Goal: Find specific page/section: Find specific page/section

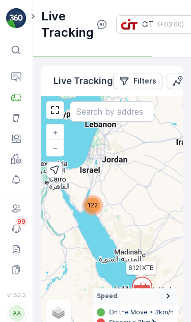
click at [18, 68] on button "Operations" at bounding box center [16, 77] width 20 height 20
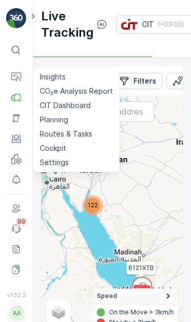
click at [87, 132] on p "Routes & Tasks" at bounding box center [66, 134] width 53 height 10
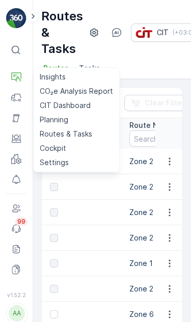
scroll to position [0, 42]
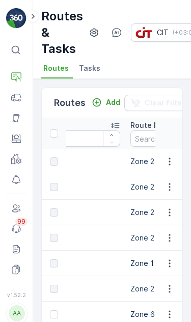
click at [150, 57] on div "Routes & Tasks CIT ( +03:00 )" at bounding box center [112, 32] width 142 height 49
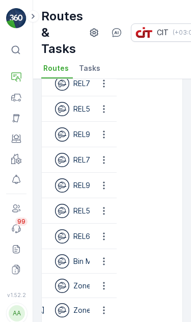
scroll to position [0, 78]
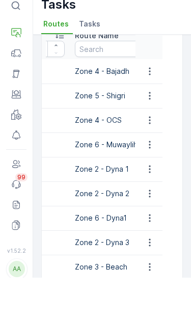
scroll to position [0, 78]
click at [106, 85] on input "text" at bounding box center [121, 93] width 93 height 16
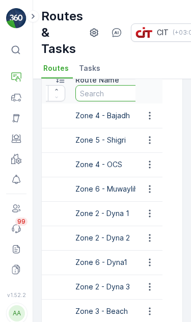
scroll to position [24, 0]
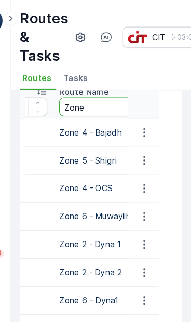
type input "Zone"
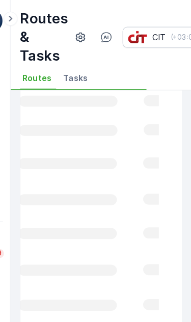
scroll to position [24, 0]
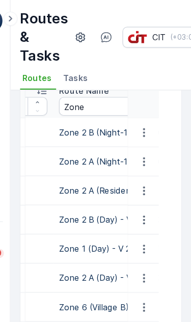
click at [90, 85] on input "Zone" at bounding box center [140, 93] width 130 height 16
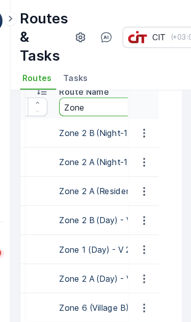
type input "Zone 3"
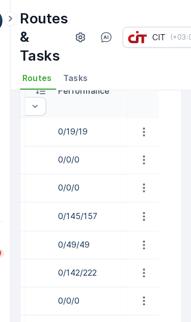
scroll to position [0, 770]
